Goal: Task Accomplishment & Management: Manage account settings

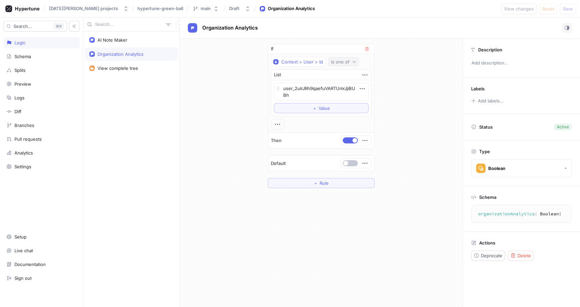
click at [338, 62] on div "is one of" at bounding box center [340, 62] width 18 height 6
click at [366, 48] on icon "button" at bounding box center [367, 49] width 4 height 4
click at [280, 49] on button "button" at bounding box center [277, 49] width 15 height 6
click at [279, 44] on div at bounding box center [321, 48] width 106 height 9
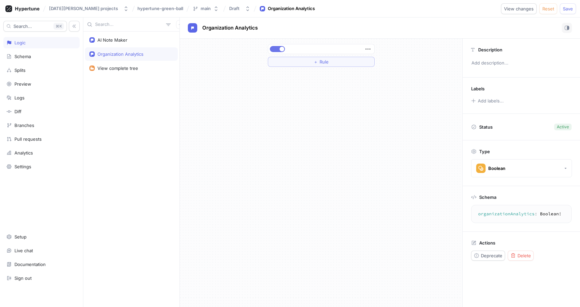
click at [278, 48] on button "button" at bounding box center [277, 49] width 15 height 6
click at [567, 8] on span "Save" at bounding box center [568, 9] width 10 height 4
click at [308, 64] on button "＋ Rule" at bounding box center [321, 62] width 107 height 10
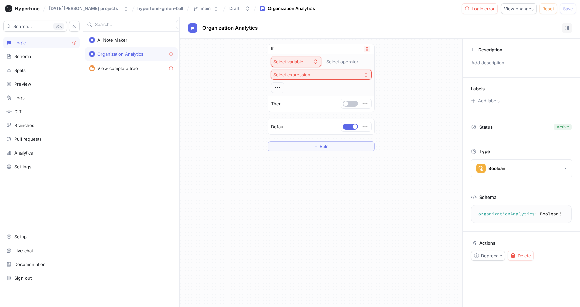
click at [298, 63] on div "Select variable..." at bounding box center [290, 62] width 34 height 6
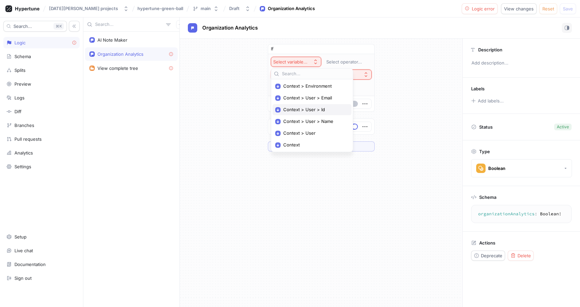
click at [302, 109] on span "Context > User > Id" at bounding box center [314, 110] width 62 height 6
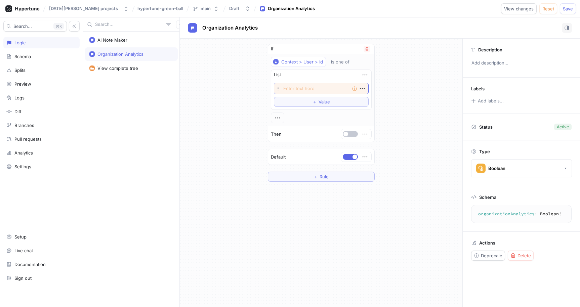
click at [323, 89] on textarea at bounding box center [321, 88] width 95 height 11
type textarea "user_2xEANz4sCW1HMLEBmCjteWBkJkL"
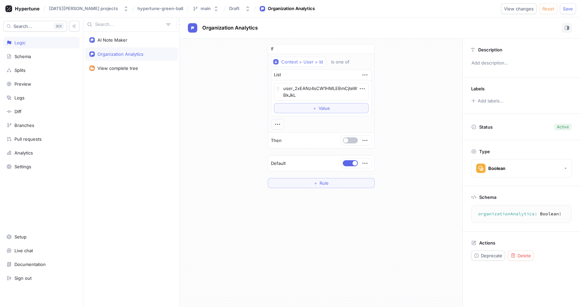
click at [246, 95] on div "If Context > User > Id is one of List user_2xEANz4sCW1HMLEBmCjteWBkJkL To pick …" at bounding box center [321, 116] width 282 height 155
click at [561, 10] on button "Save" at bounding box center [568, 8] width 16 height 11
click at [352, 141] on button "button" at bounding box center [350, 140] width 15 height 6
click at [345, 164] on button "button" at bounding box center [350, 163] width 15 height 6
click at [566, 7] on span "Save" at bounding box center [568, 9] width 10 height 4
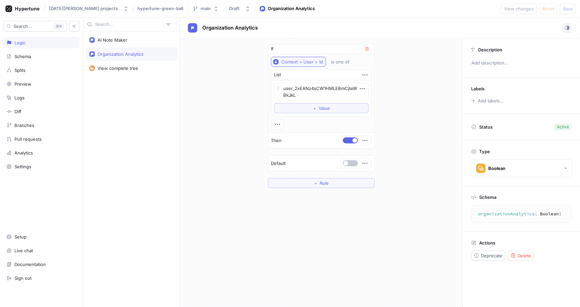
click at [293, 64] on div "Context > User > Id" at bounding box center [302, 62] width 42 height 6
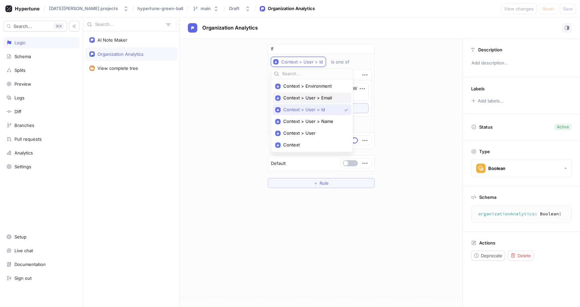
click at [301, 98] on span "Context > User > Email" at bounding box center [314, 98] width 62 height 6
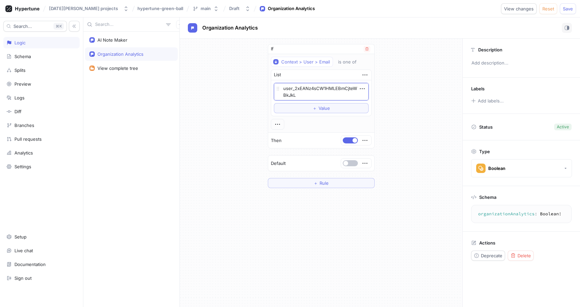
click at [316, 95] on textarea "user_2xEANz4sCW1HMLEBmCjteWBkJkL" at bounding box center [321, 91] width 95 height 17
type textarea "[DATE][EMAIL_ADDRESS][DOMAIN_NAME]"
click at [405, 104] on div "If Context > User > Email is one of List [DATE][EMAIL_ADDRESS][DOMAIN_NAME] To …" at bounding box center [321, 113] width 282 height 148
click at [574, 7] on button "Save" at bounding box center [568, 8] width 16 height 11
